Goal: Task Accomplishment & Management: Manage account settings

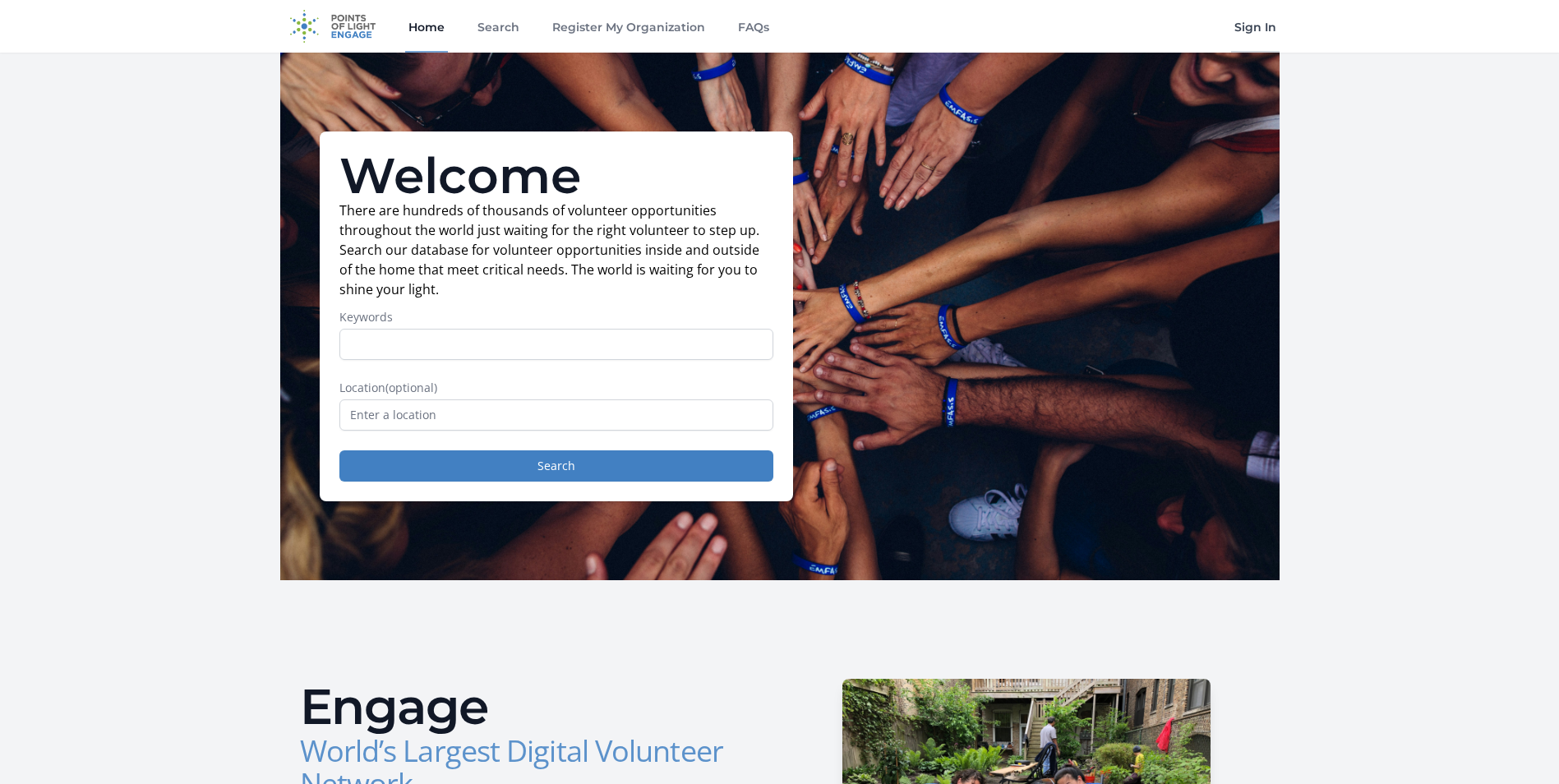
click at [626, 28] on link "Sign In" at bounding box center [1256, 26] width 49 height 53
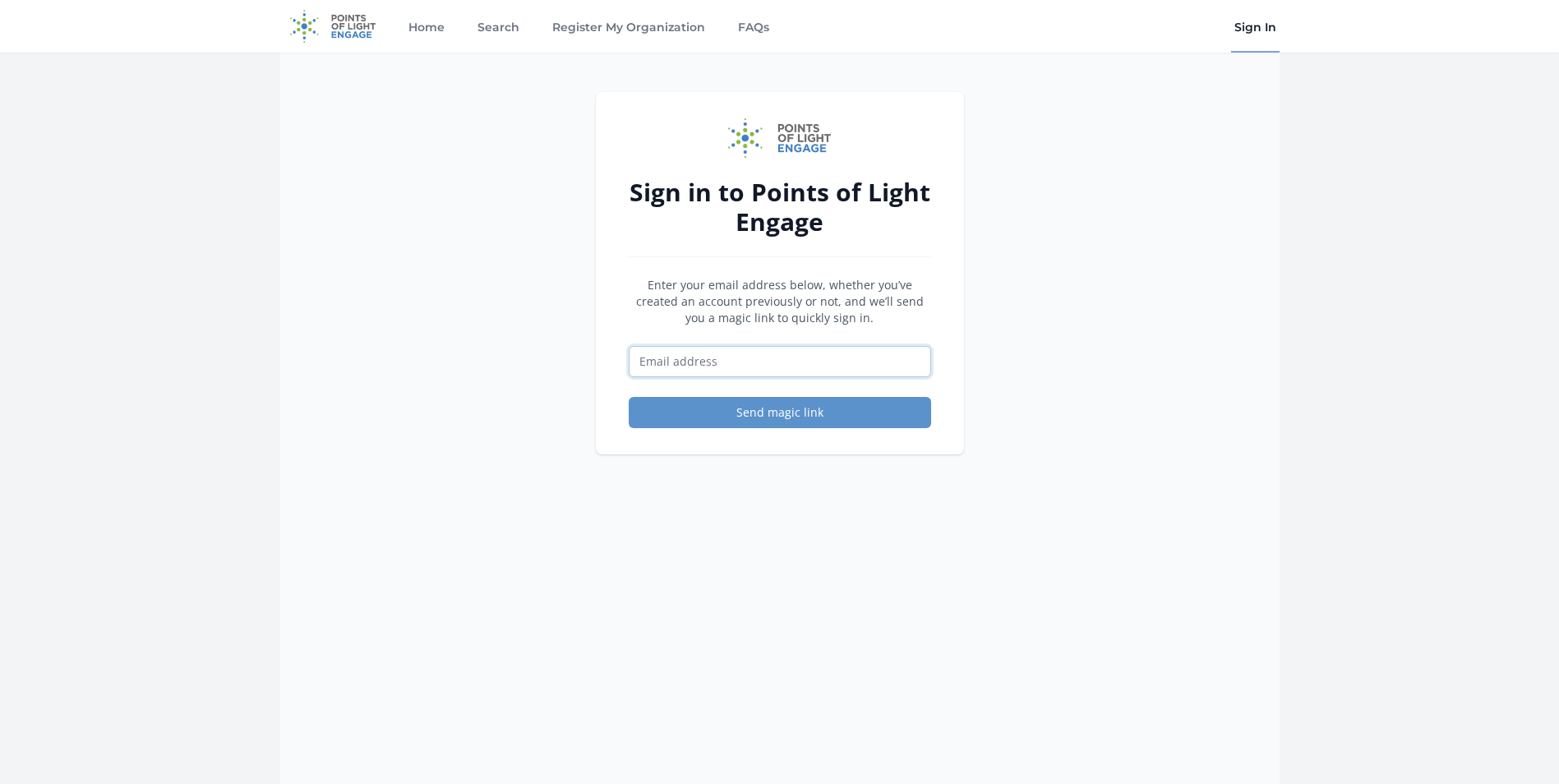
click at [839, 361] on input "Email address" at bounding box center [780, 361] width 302 height 31
type input "[EMAIL_ADDRESS][DOMAIN_NAME]"
click at [793, 415] on button "Send magic link" at bounding box center [780, 412] width 302 height 31
